Goal: Transaction & Acquisition: Purchase product/service

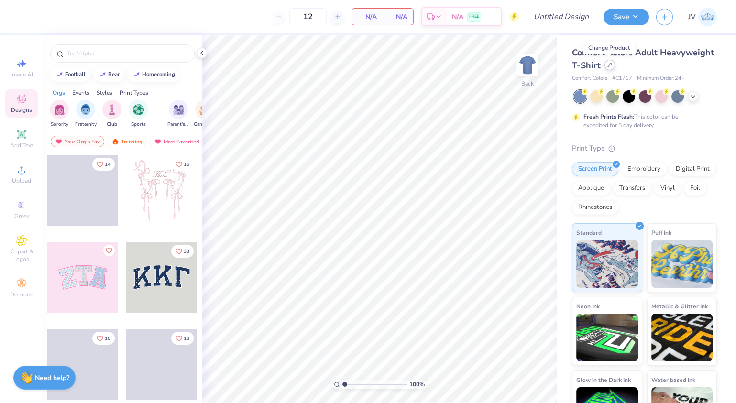
click at [609, 66] on icon at bounding box center [609, 65] width 5 height 5
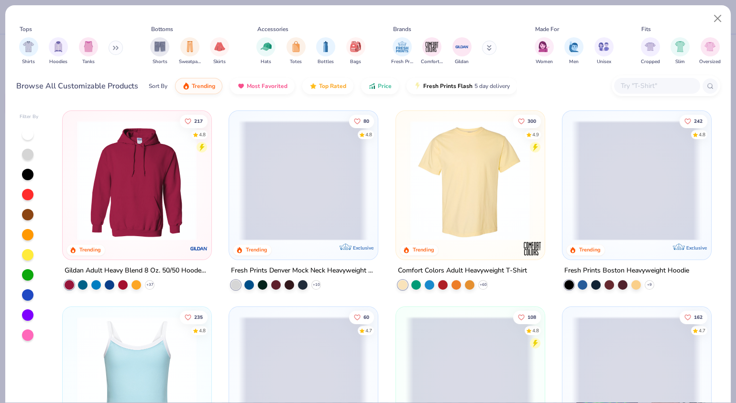
click at [636, 83] on input "text" at bounding box center [657, 85] width 74 height 11
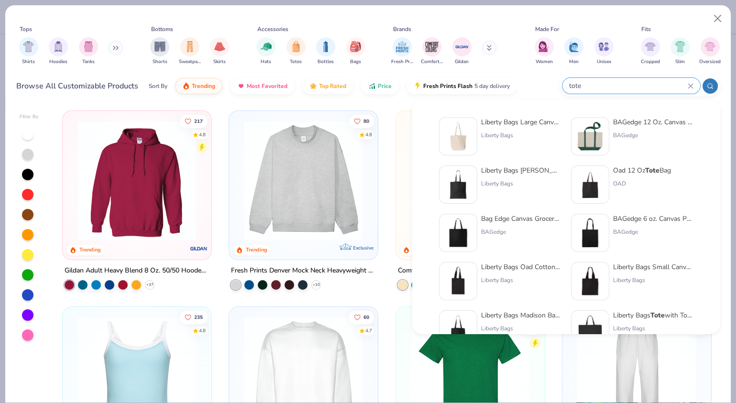
type input "tote"
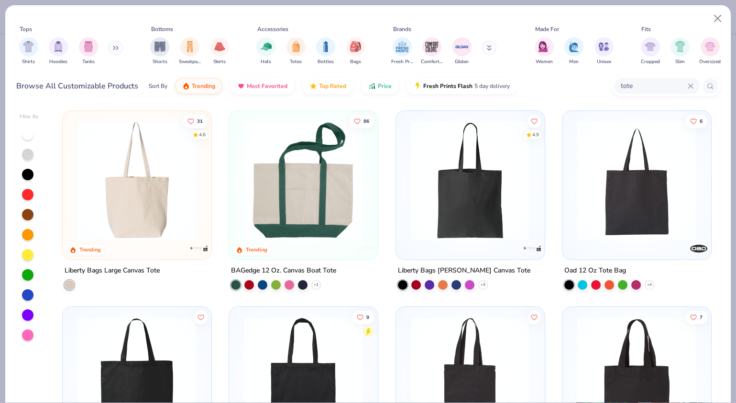
click at [309, 197] on img at bounding box center [303, 181] width 129 height 120
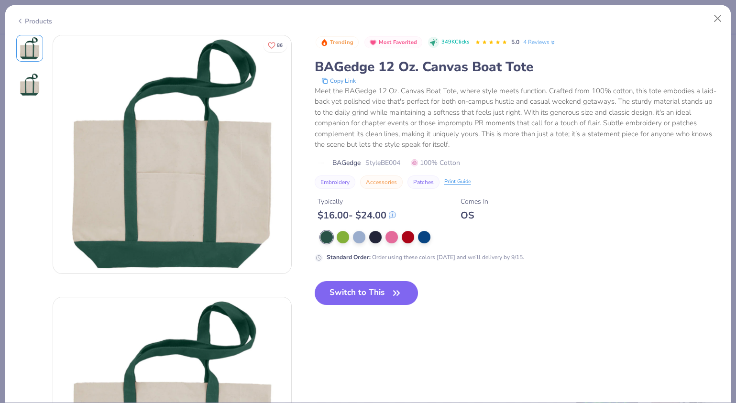
click at [389, 161] on span "Style BE004" at bounding box center [382, 163] width 35 height 10
copy span "BE004"
click at [330, 235] on div at bounding box center [326, 237] width 12 height 12
click at [426, 235] on div at bounding box center [424, 236] width 12 height 12
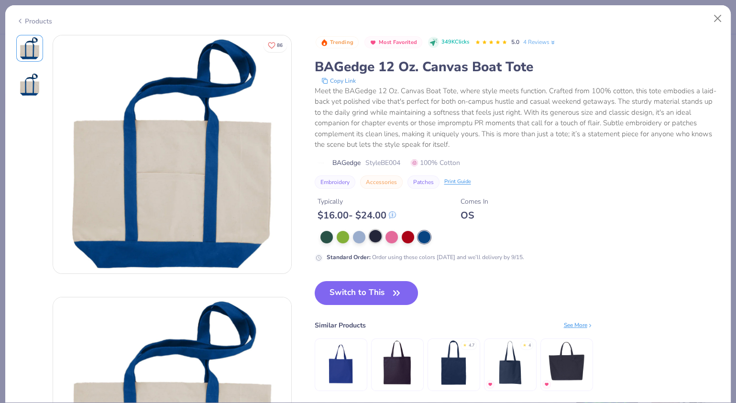
click at [370, 235] on div at bounding box center [375, 236] width 12 height 12
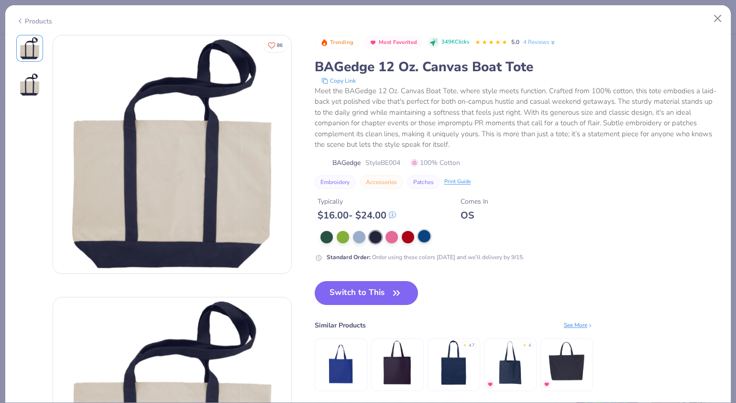
click at [424, 236] on div at bounding box center [424, 236] width 12 height 12
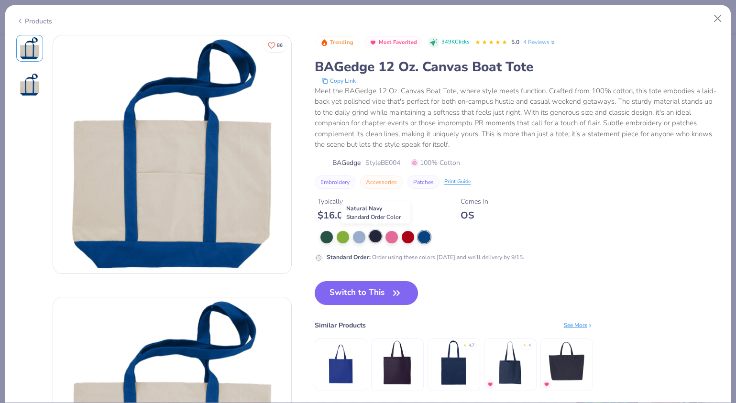
click at [374, 235] on div at bounding box center [375, 236] width 12 height 12
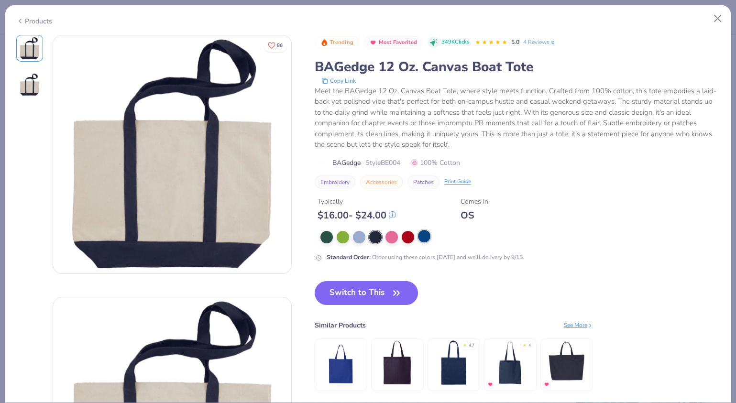
click at [425, 238] on div at bounding box center [424, 236] width 12 height 12
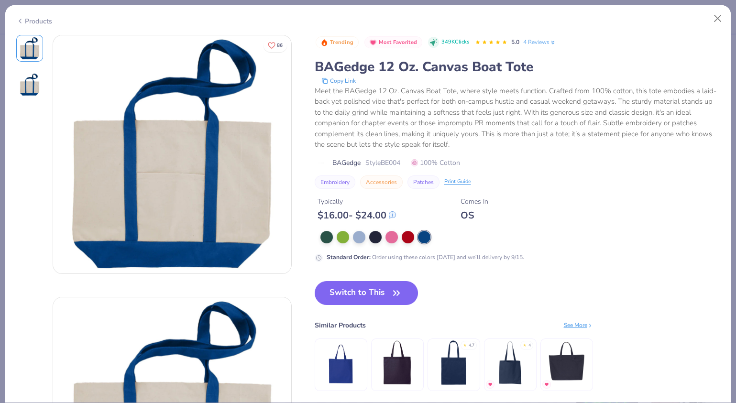
click at [457, 64] on div "BAGedge 12 Oz. Canvas Boat Tote" at bounding box center [518, 67] width 406 height 18
click at [725, 22] on button "Close" at bounding box center [718, 19] width 18 height 18
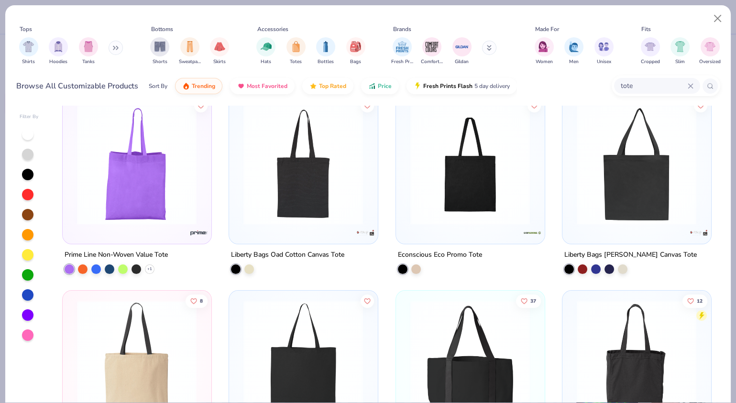
scroll to position [750, 0]
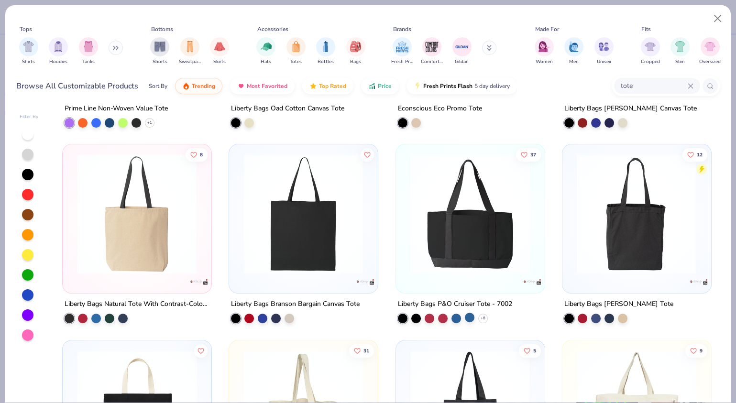
click at [468, 316] on div at bounding box center [470, 317] width 10 height 10
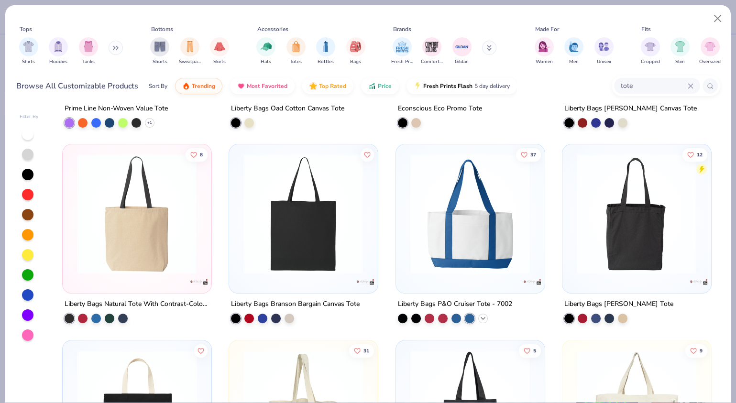
click at [479, 314] on icon at bounding box center [483, 318] width 8 height 8
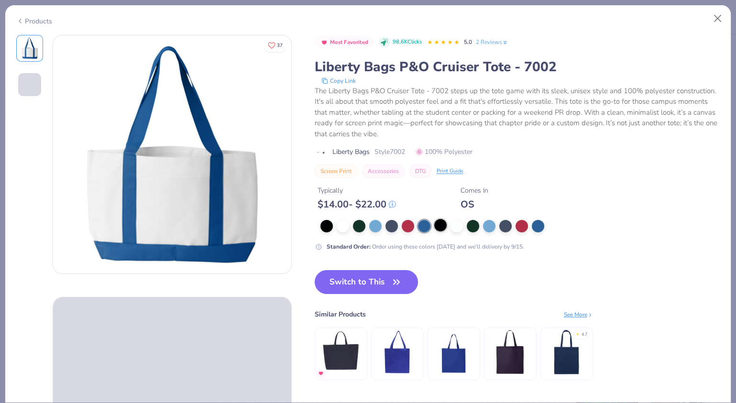
click at [443, 225] on div at bounding box center [440, 225] width 12 height 12
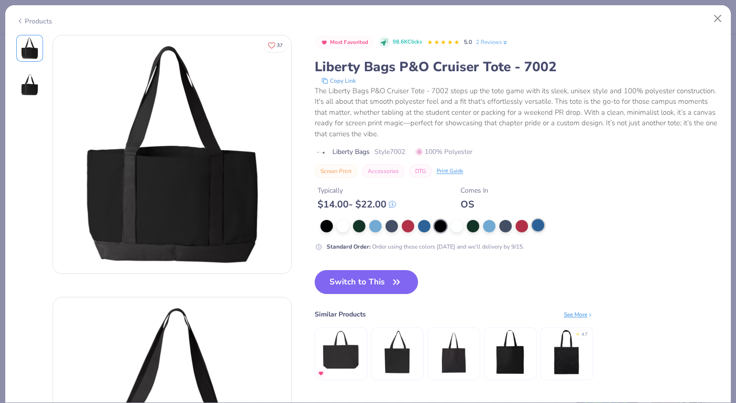
click at [536, 226] on div at bounding box center [538, 225] width 12 height 12
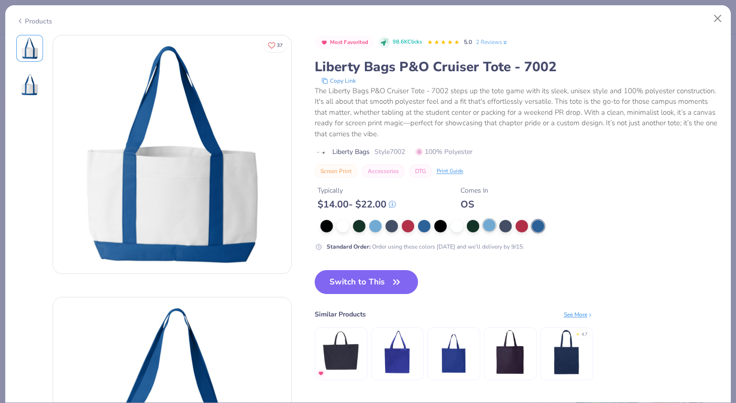
click at [489, 223] on div at bounding box center [489, 225] width 12 height 12
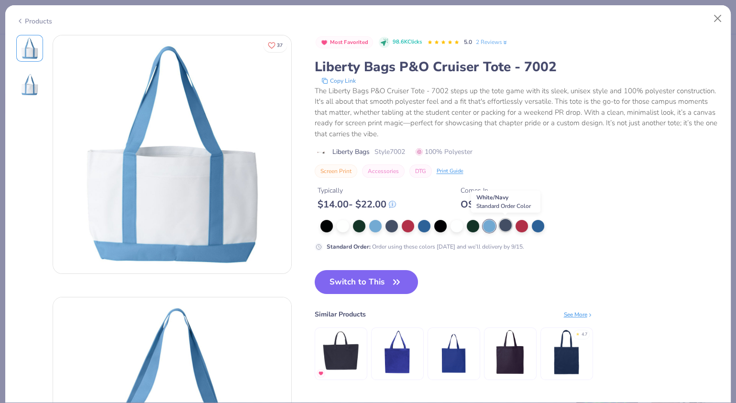
click at [508, 225] on div at bounding box center [505, 225] width 12 height 12
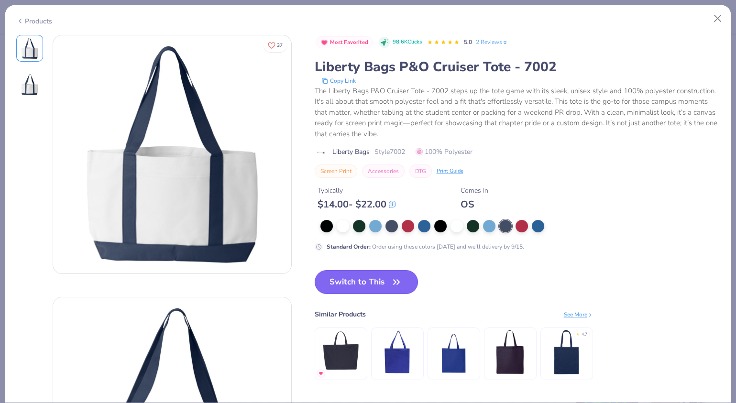
click at [343, 285] on button "Switch to This" at bounding box center [367, 282] width 104 height 24
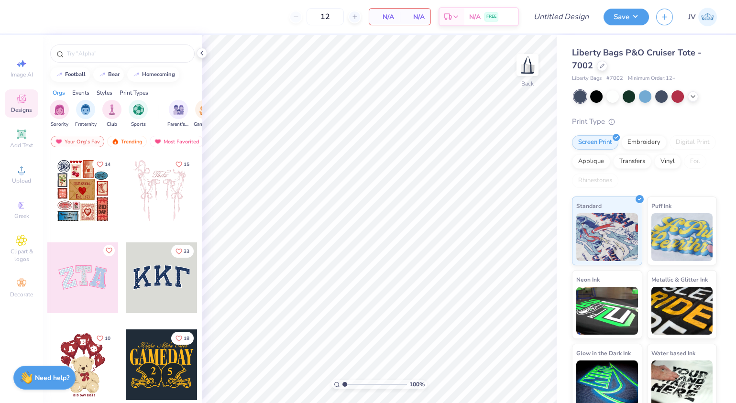
click at [615, 81] on span "# 7002" at bounding box center [615, 79] width 17 height 8
copy span "7002"
